Goal: Task Accomplishment & Management: Use online tool/utility

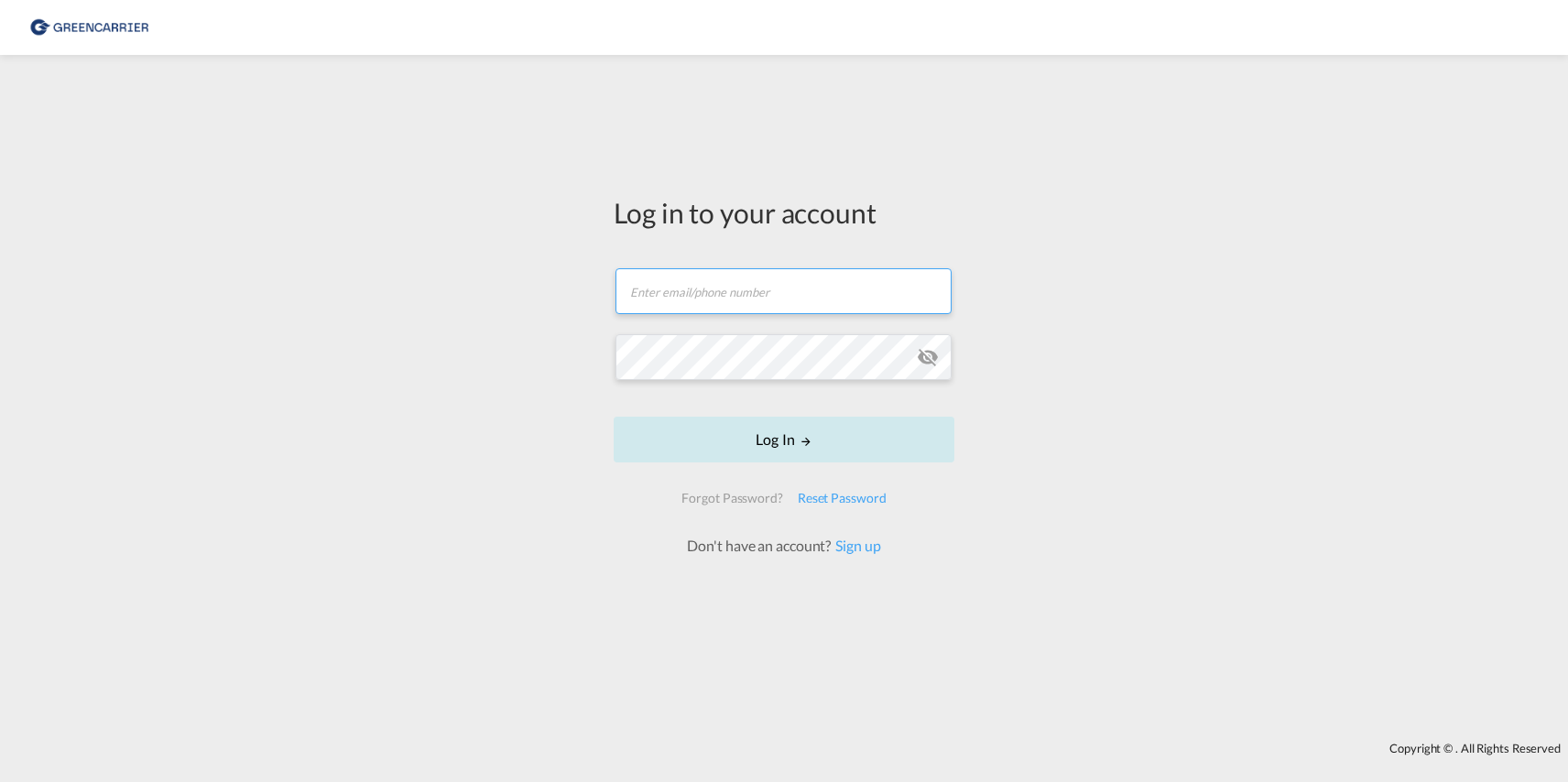
type input "[PERSON_NAME][EMAIL_ADDRESS][PERSON_NAME][DOMAIN_NAME]"
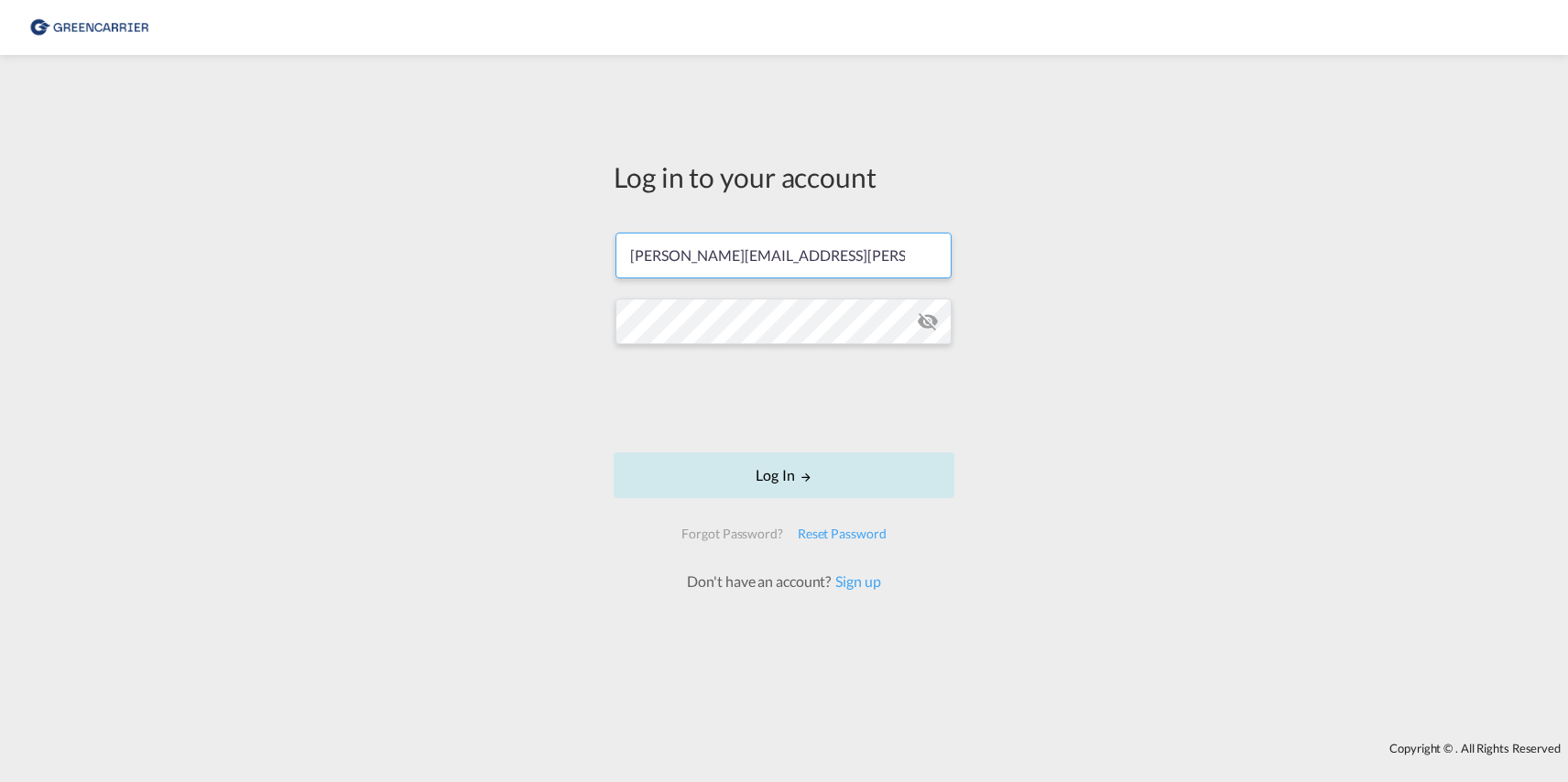
click at [765, 447] on form "[PERSON_NAME][EMAIL_ADDRESS][PERSON_NAME][DOMAIN_NAME] Password field is requir…" at bounding box center [783, 403] width 341 height 378
click at [784, 479] on button "Log In" at bounding box center [783, 475] width 341 height 46
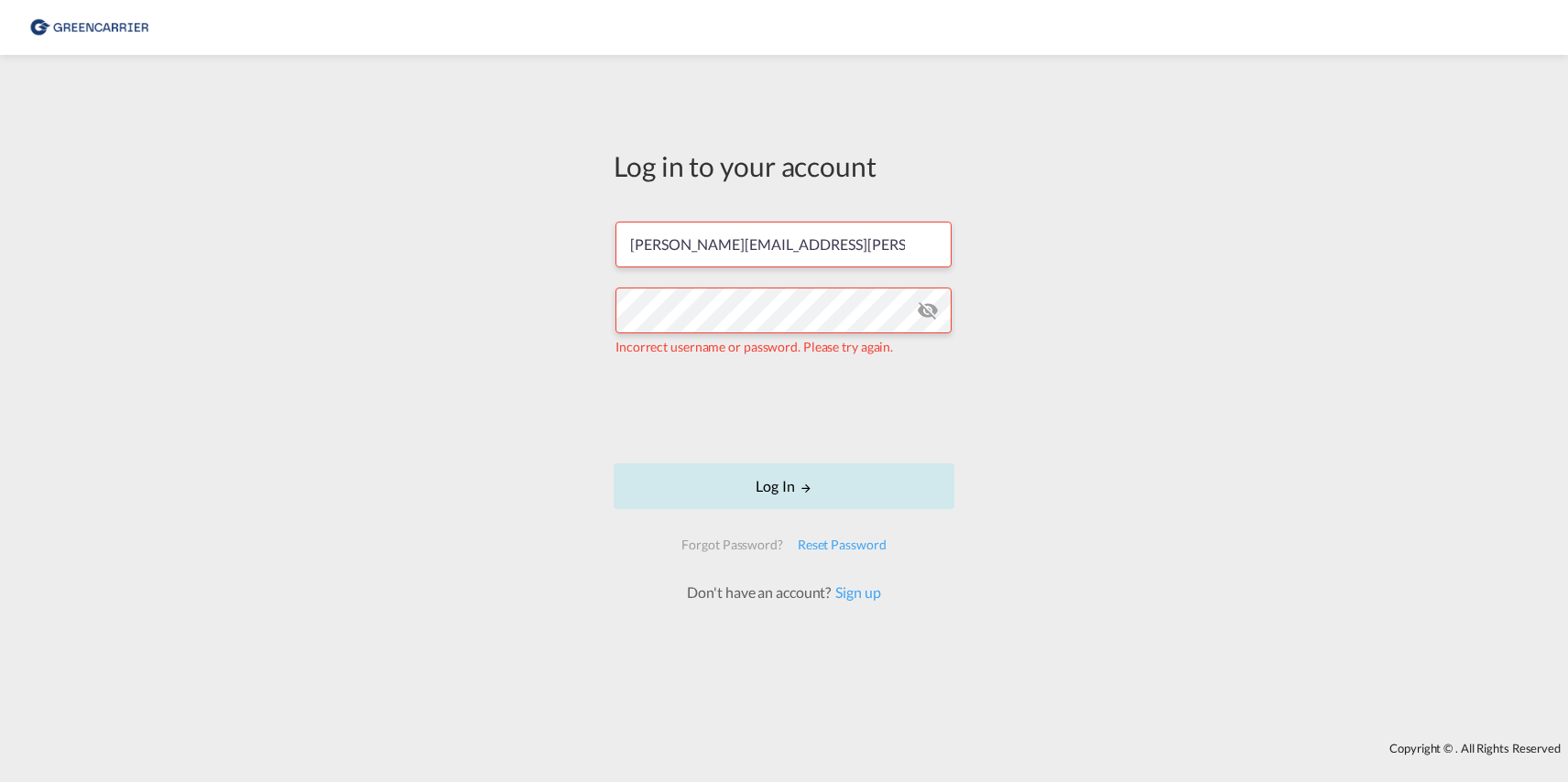
click at [689, 494] on button "Log In" at bounding box center [783, 486] width 341 height 46
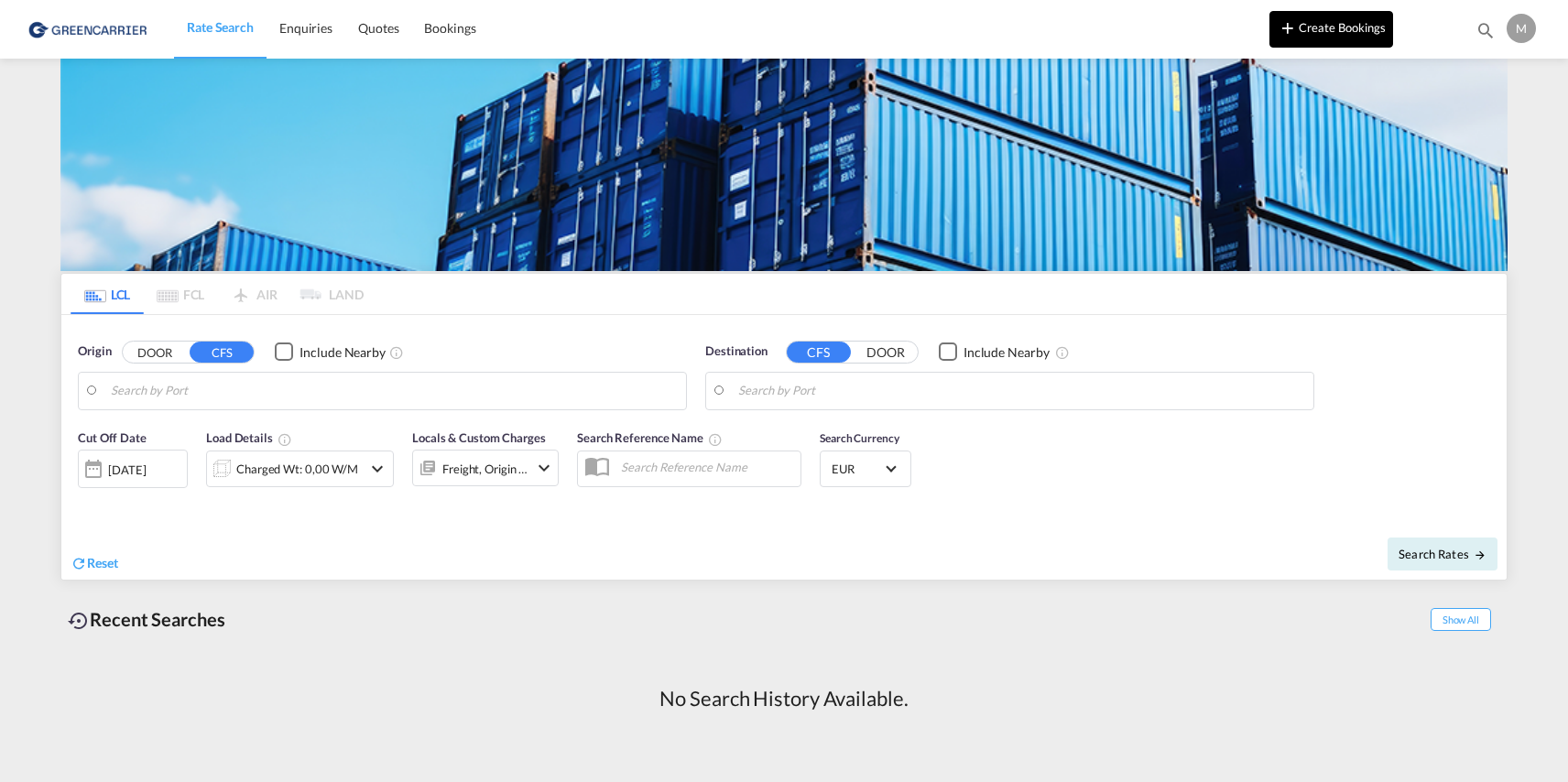
click at [1213, 29] on button "Create Bookings" at bounding box center [1331, 29] width 124 height 37
